Goal: Find specific page/section: Find specific page/section

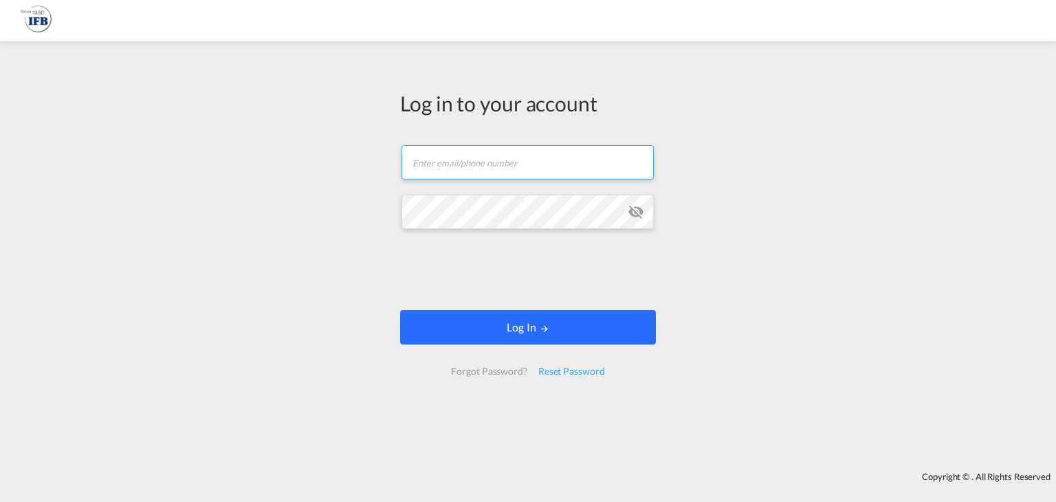
type input "[EMAIL_ADDRESS][DOMAIN_NAME]"
click at [537, 328] on button "Log In" at bounding box center [528, 327] width 256 height 34
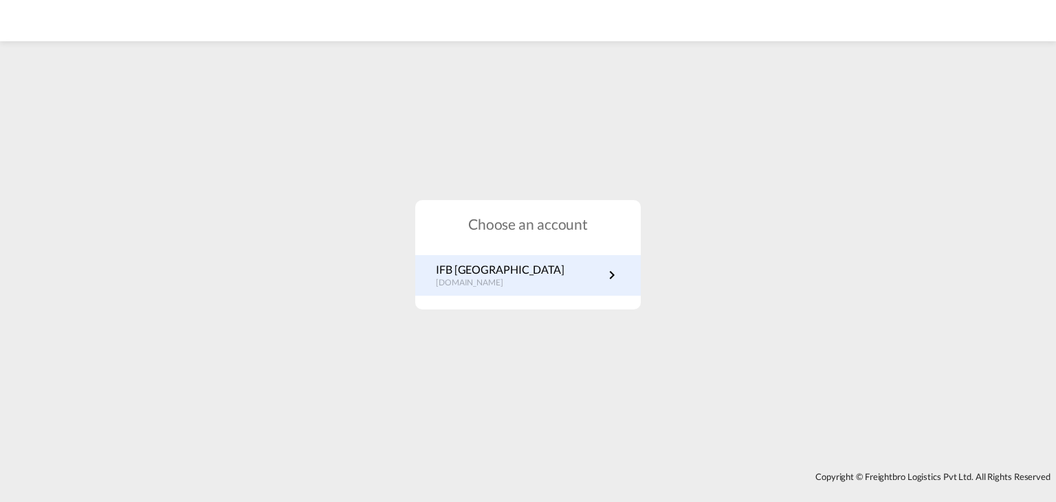
click at [517, 276] on link "IFB Poland [DOMAIN_NAME]" at bounding box center [528, 275] width 184 height 27
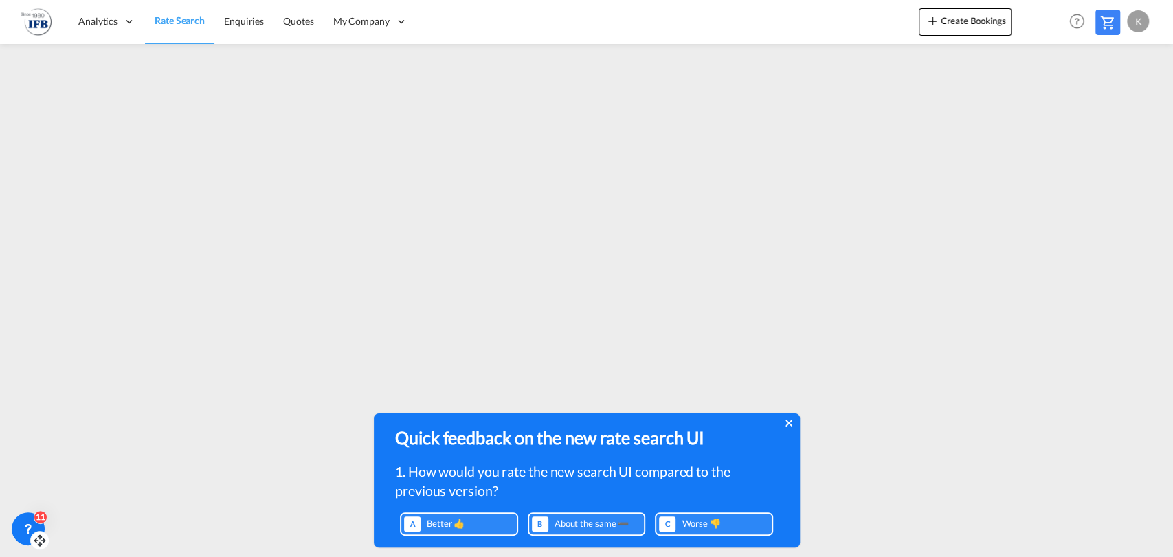
click at [24, 520] on div "11" at bounding box center [28, 529] width 33 height 33
